Goal: Task Accomplishment & Management: Use online tool/utility

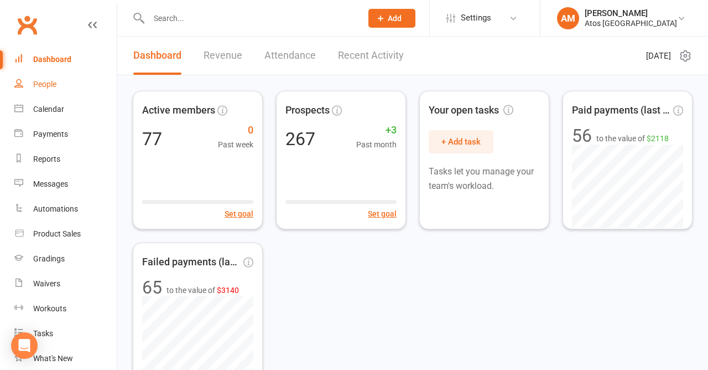
click at [46, 81] on div "People" at bounding box center [44, 84] width 23 height 9
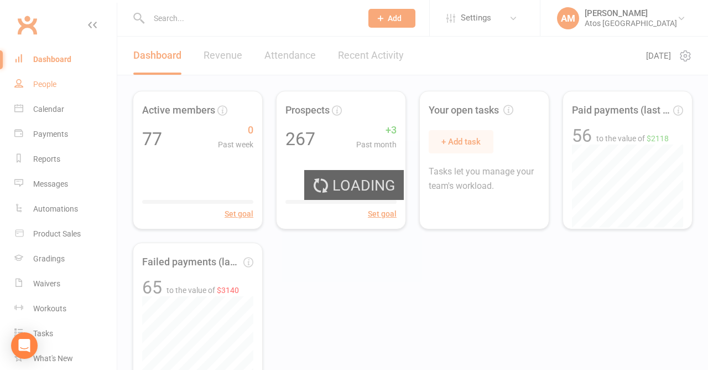
select select "100"
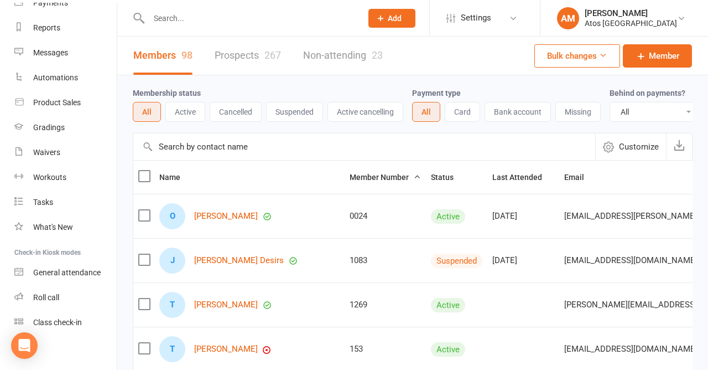
scroll to position [138, 0]
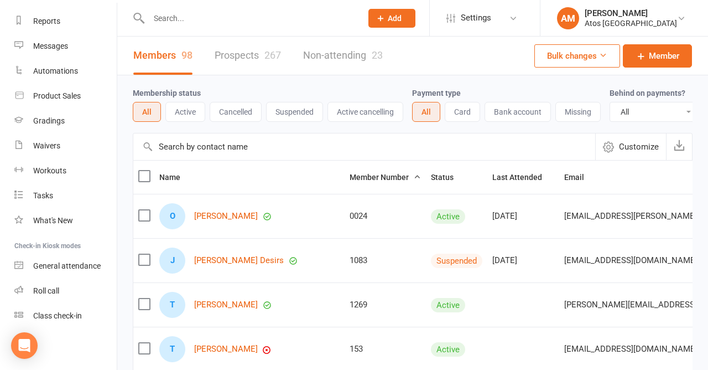
click at [76, 263] on div "General attendance" at bounding box center [66, 265] width 67 height 9
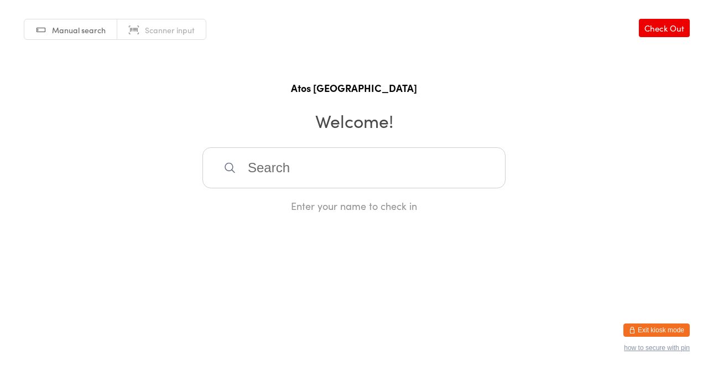
click at [295, 172] on input "search" at bounding box center [353, 167] width 303 height 41
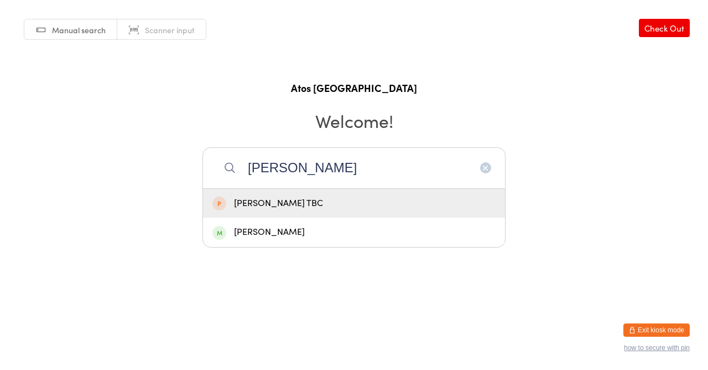
type input "[PERSON_NAME]"
click at [283, 240] on div "[PERSON_NAME]" at bounding box center [353, 232] width 283 height 15
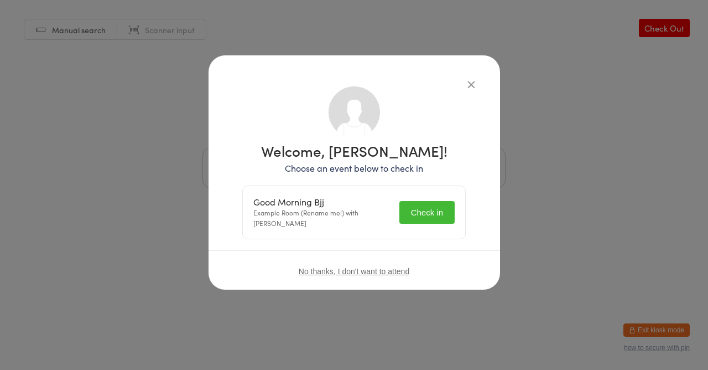
click at [429, 210] on button "Check in" at bounding box center [426, 212] width 55 height 23
